Goal: Check status: Check status

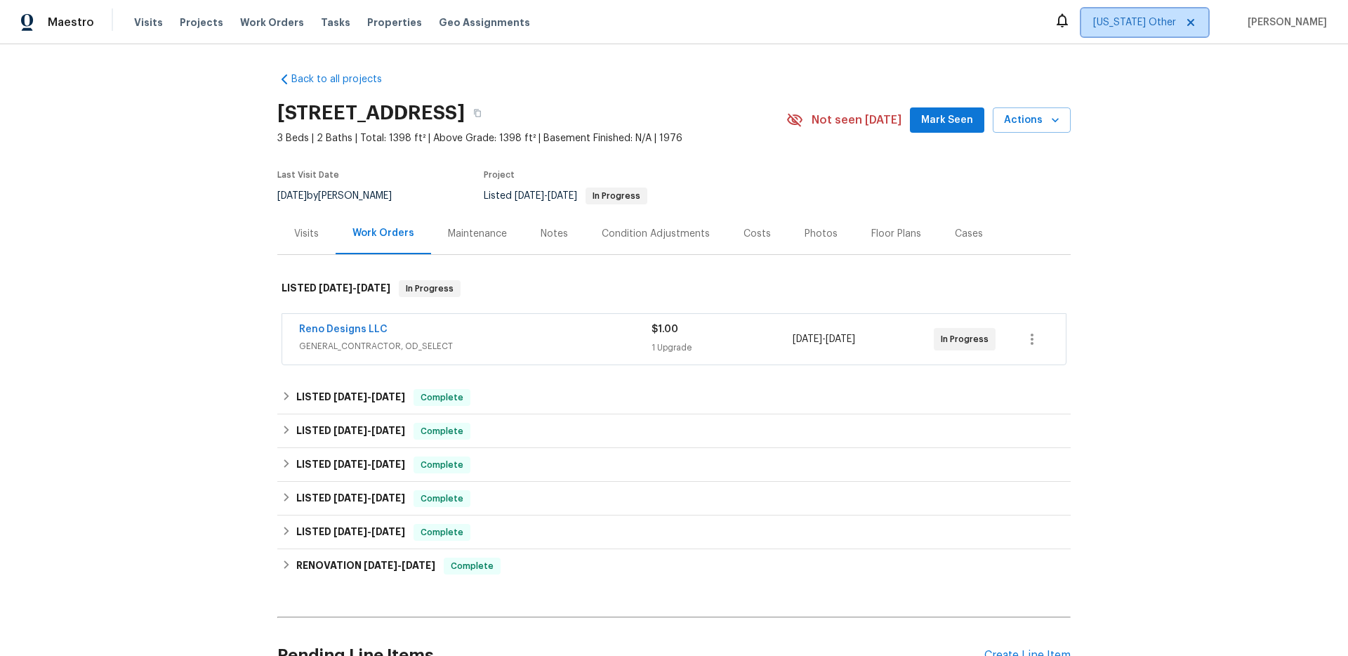
click at [1143, 18] on span "[US_STATE] Other" at bounding box center [1134, 22] width 83 height 14
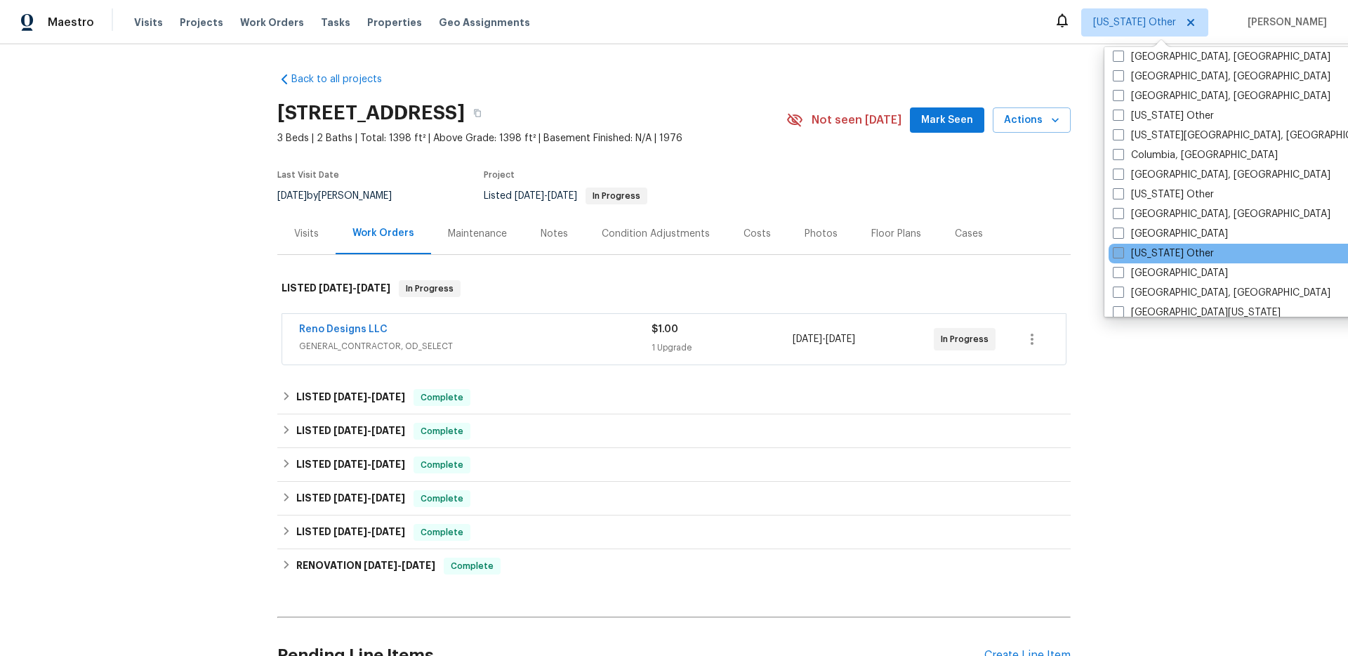
scroll to position [373, 0]
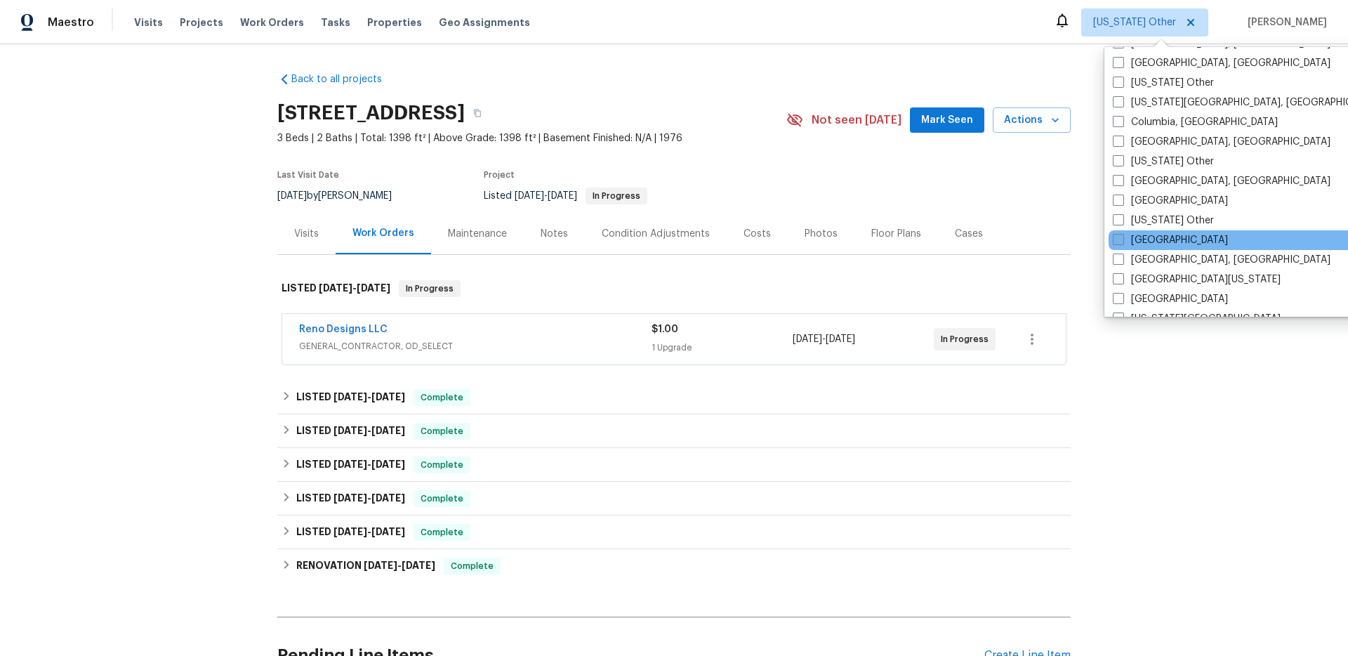
click at [1153, 238] on label "[GEOGRAPHIC_DATA]" at bounding box center [1170, 240] width 115 height 14
click at [1122, 238] on input "[GEOGRAPHIC_DATA]" at bounding box center [1117, 237] width 9 height 9
checkbox input "true"
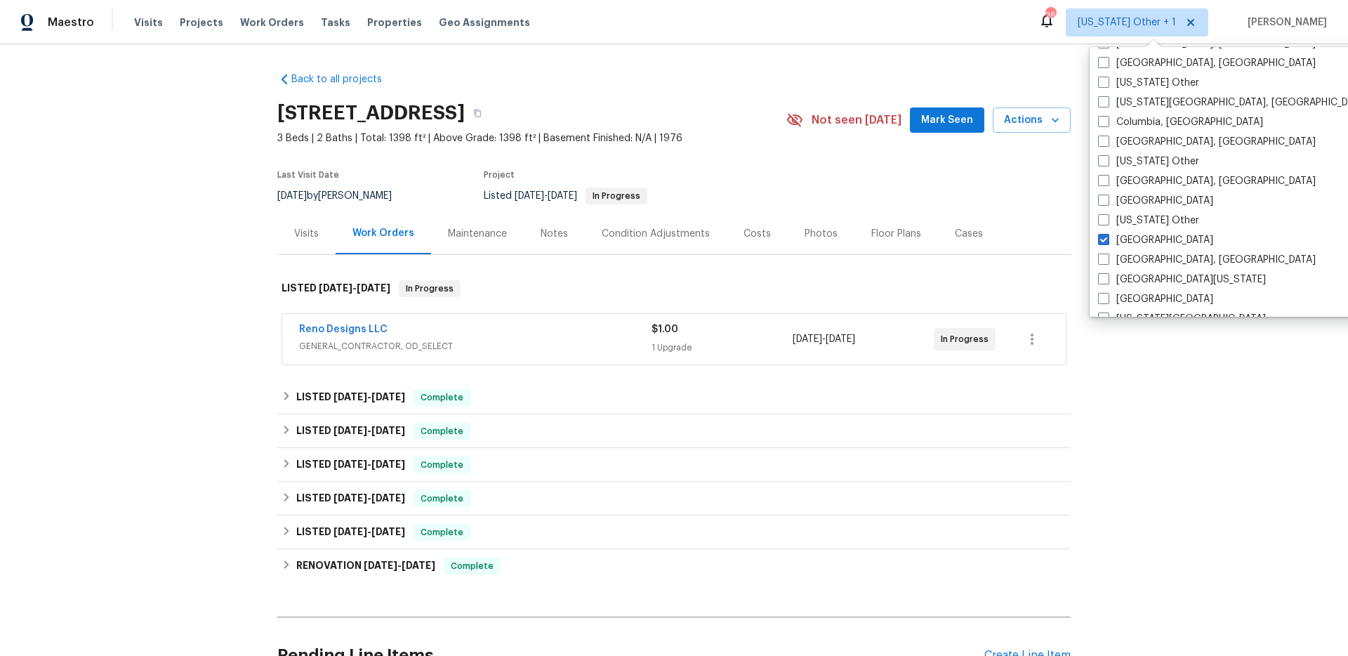
click at [831, 53] on div "Back to all projects [STREET_ADDRESS] 3 Beds | 2 Baths | Total: 1398 ft² | Abov…" at bounding box center [674, 349] width 1348 height 611
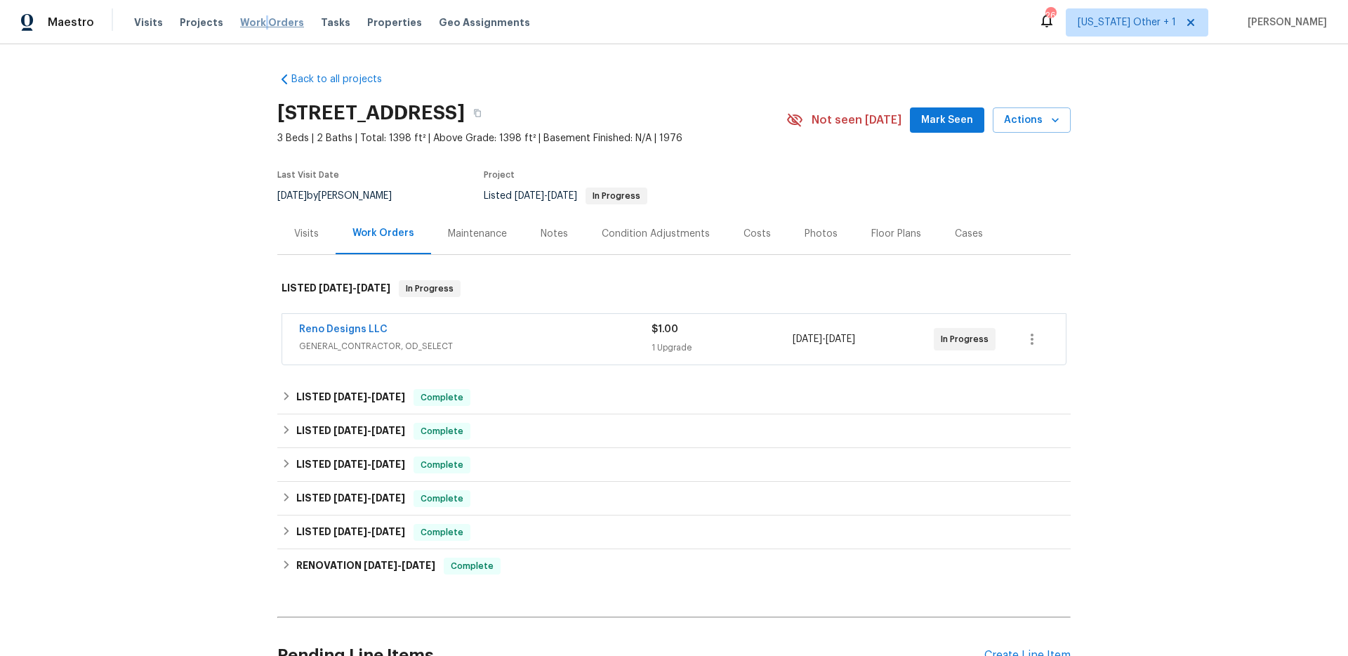
drag, startPoint x: 256, startPoint y: 22, endPoint x: 267, endPoint y: 24, distance: 12.0
click at [256, 22] on span "Work Orders" at bounding box center [272, 22] width 64 height 14
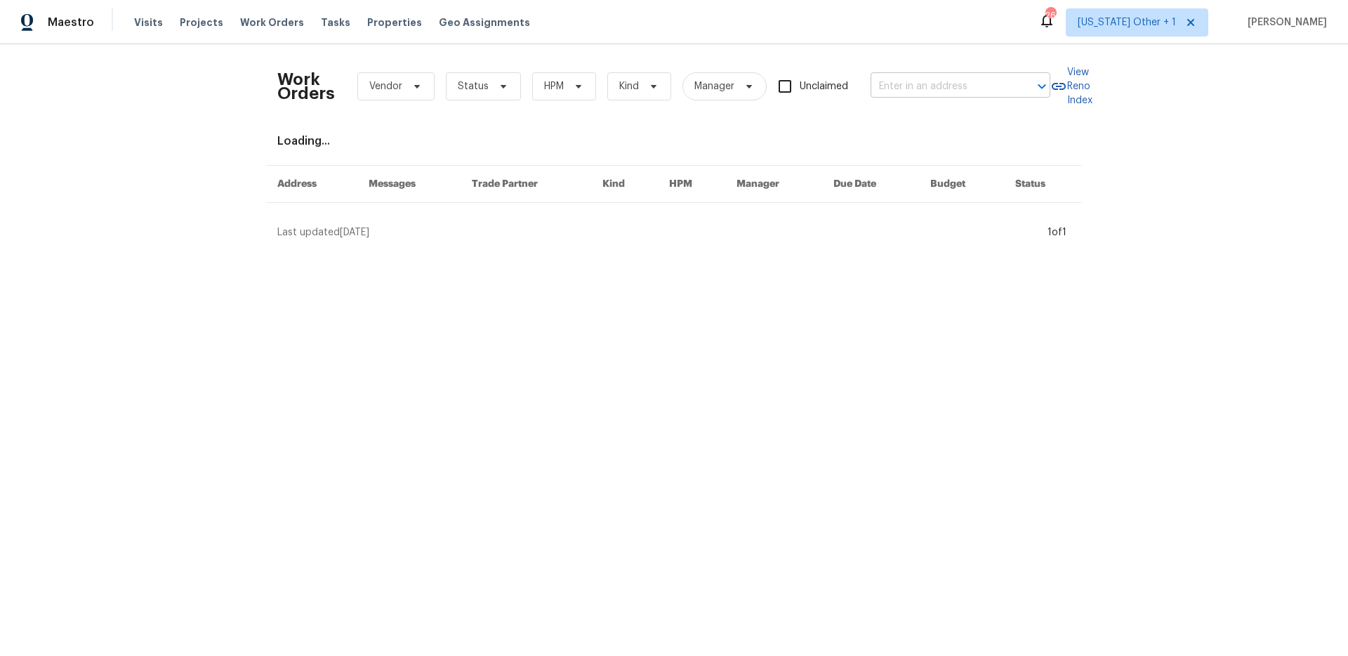
click at [887, 91] on input "text" at bounding box center [940, 87] width 140 height 22
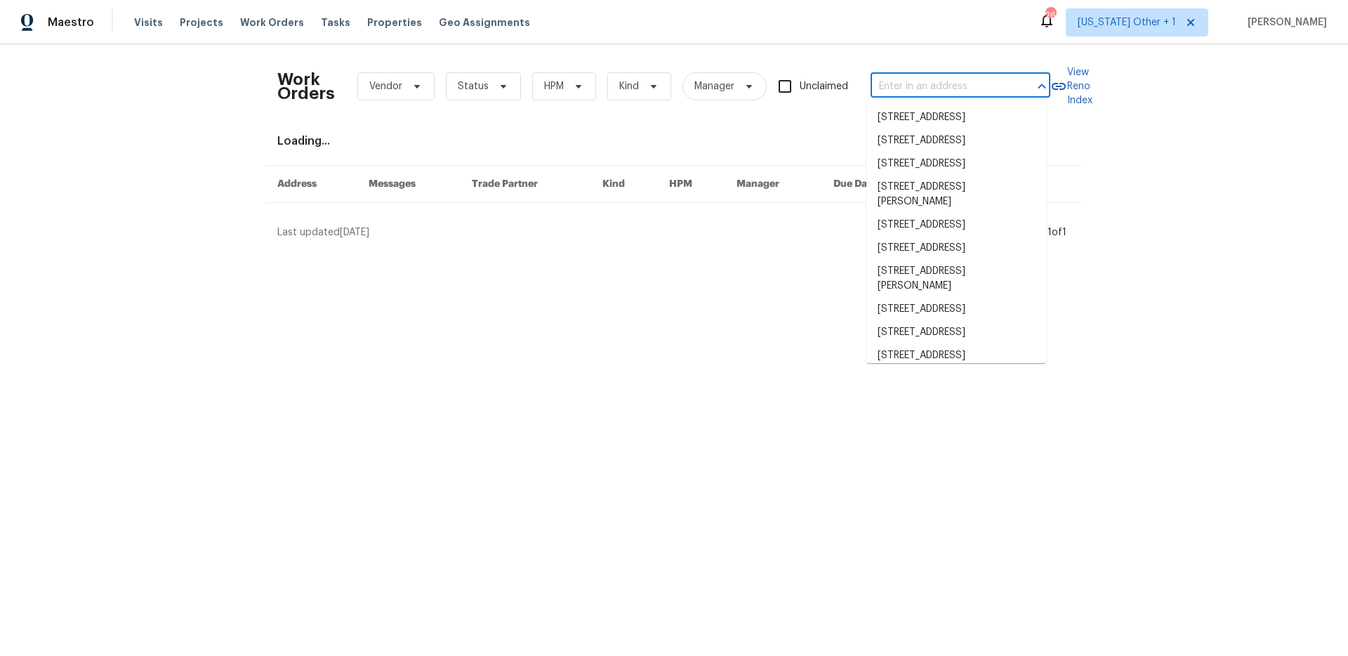
paste input "[STREET_ADDRESS]"
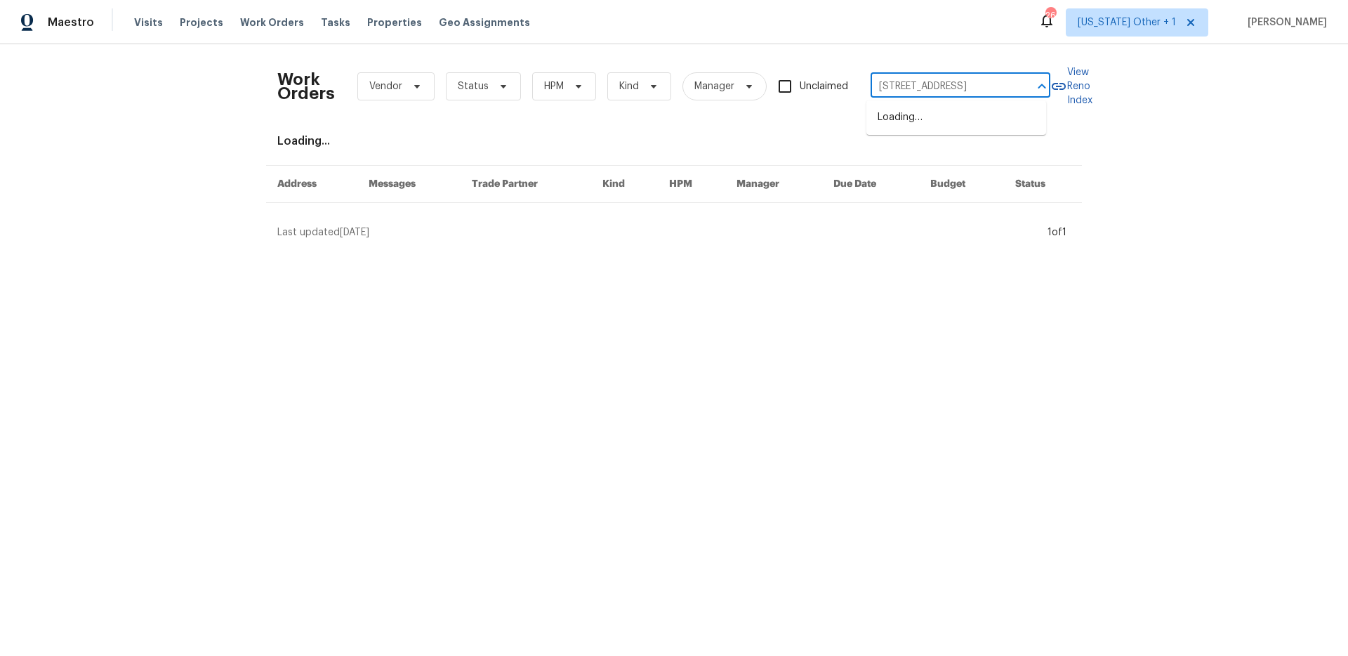
scroll to position [0, 20]
type input "[STREET_ADDRESS]"
click at [901, 117] on li "[STREET_ADDRESS]" at bounding box center [956, 117] width 180 height 23
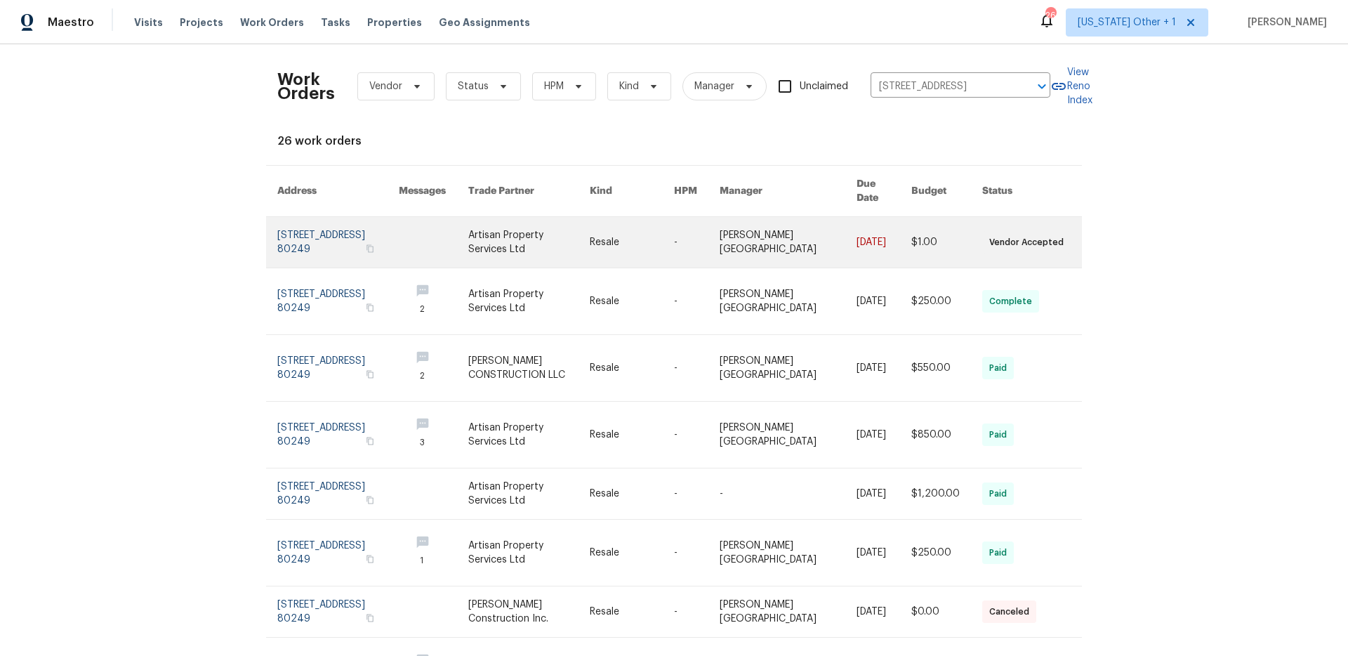
click at [562, 236] on link at bounding box center [529, 242] width 122 height 51
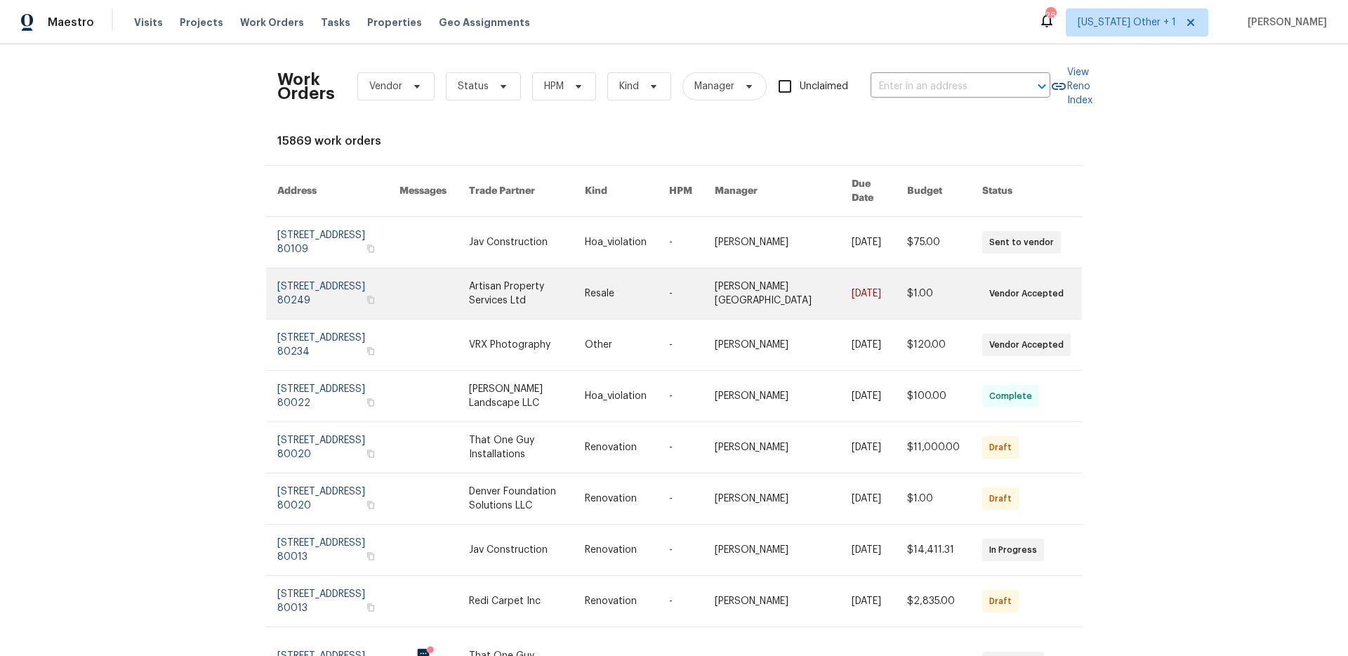
click at [685, 282] on td "-" at bounding box center [681, 293] width 46 height 51
click at [343, 278] on link at bounding box center [338, 293] width 122 height 51
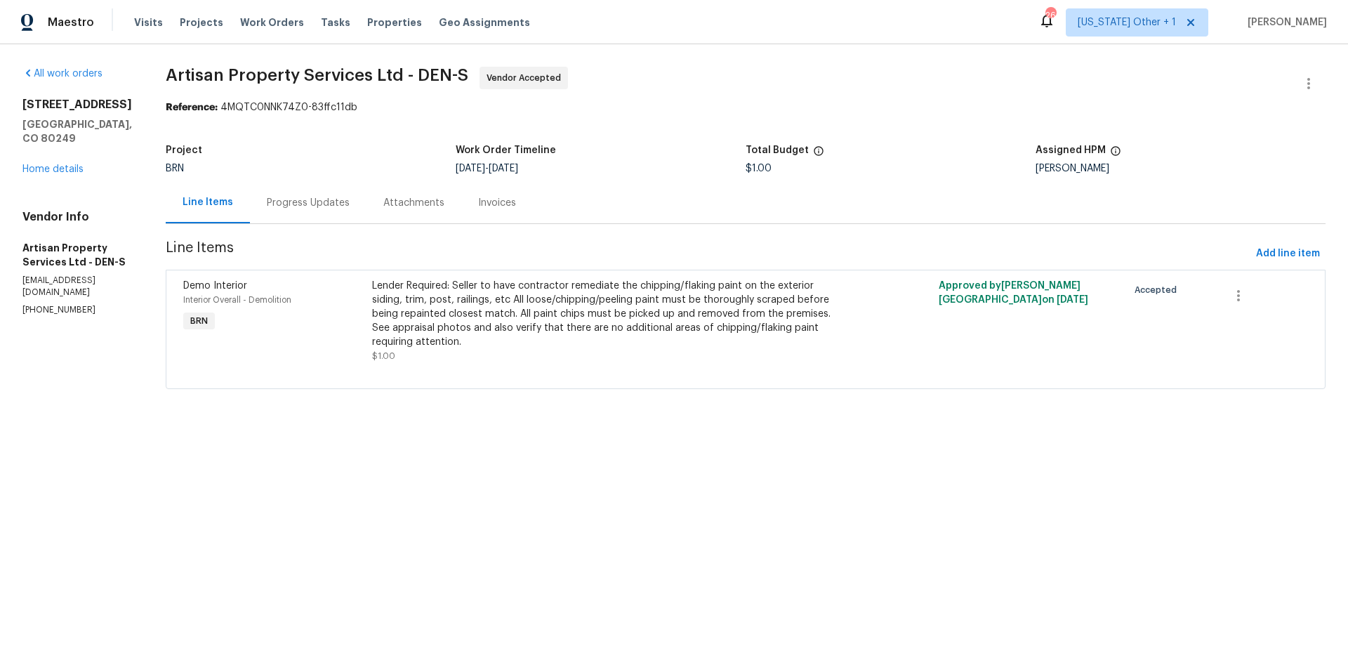
click at [322, 201] on div "Progress Updates" at bounding box center [308, 203] width 83 height 14
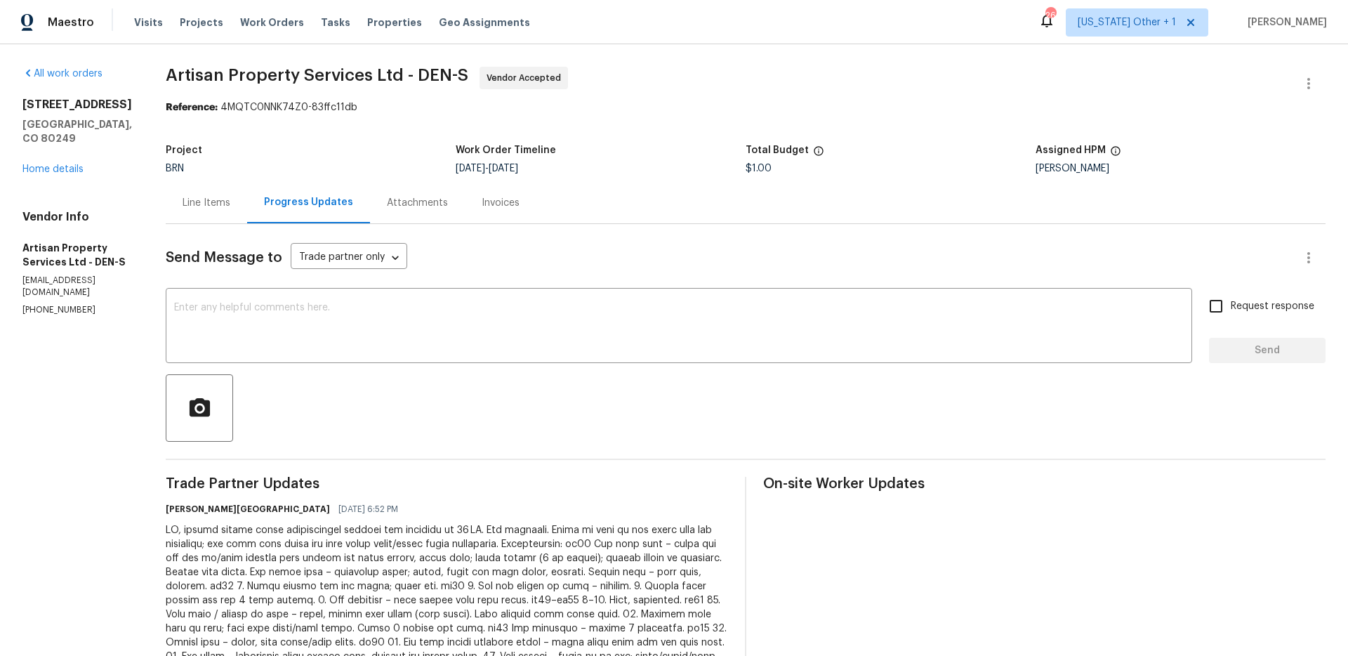
click at [187, 203] on div "Line Items" at bounding box center [207, 203] width 48 height 14
